Goal: Information Seeking & Learning: Learn about a topic

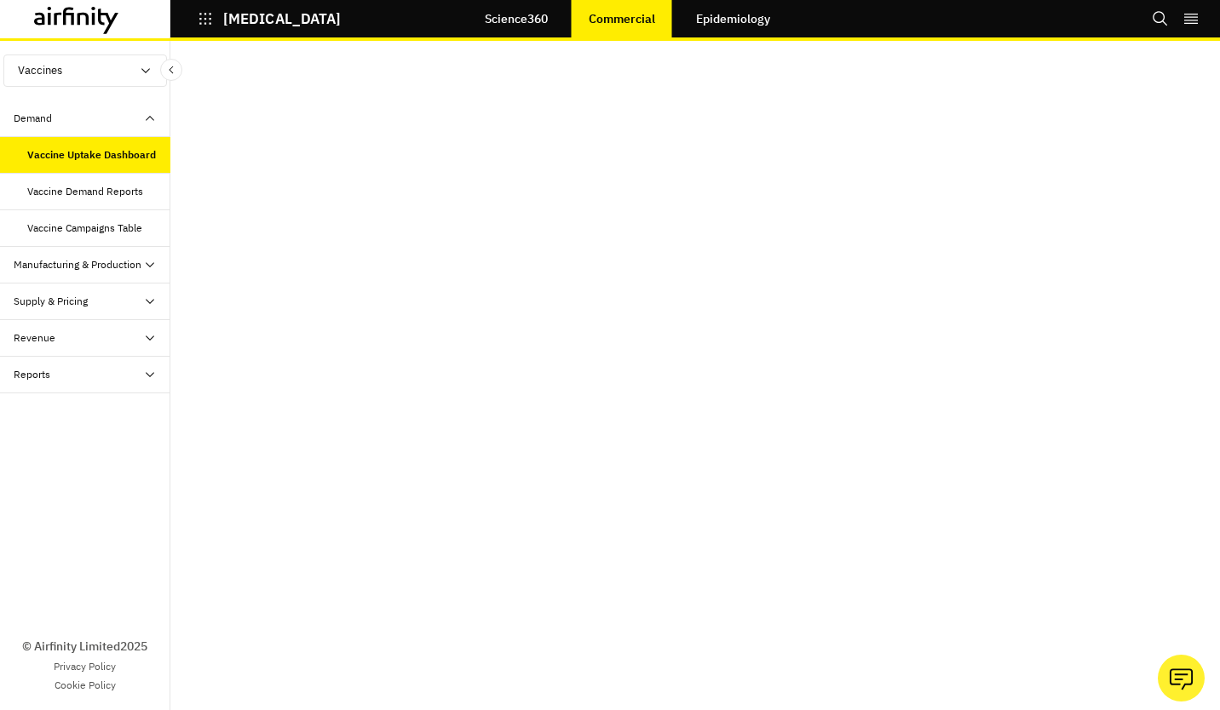
click at [492, 19] on link "Science360" at bounding box center [516, 18] width 97 height 41
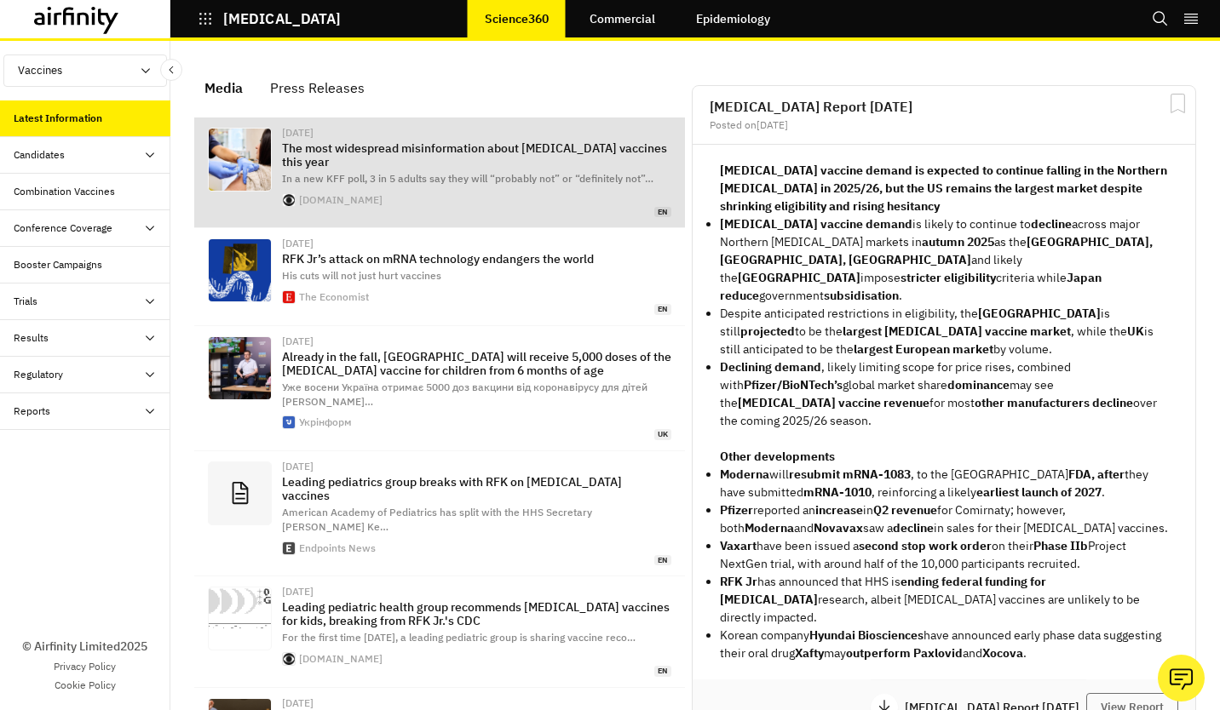
scroll to position [1216, 497]
